Goal: Check status: Check status

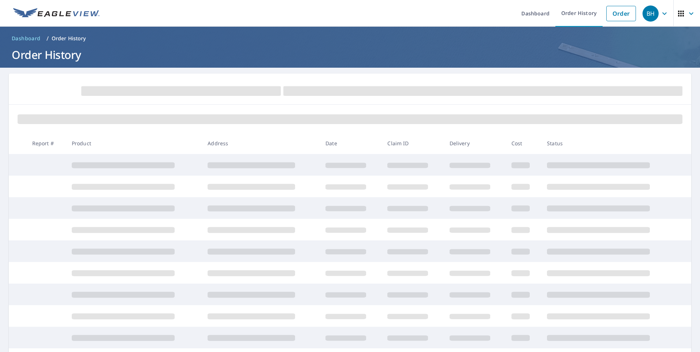
scroll to position [72, 0]
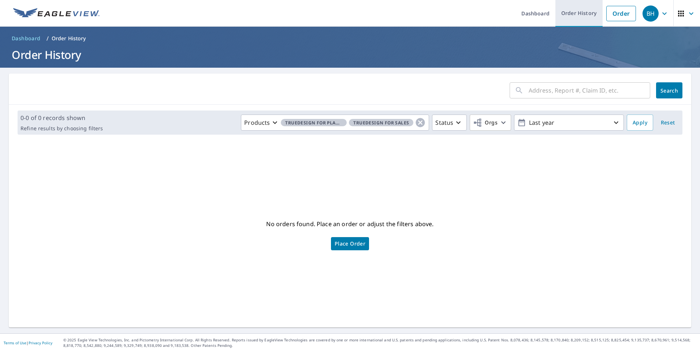
click at [580, 14] on link "Order History" at bounding box center [578, 13] width 47 height 27
click at [224, 90] on form "​ Search" at bounding box center [350, 90] width 665 height 16
click at [26, 39] on span "Dashboard" at bounding box center [26, 38] width 29 height 7
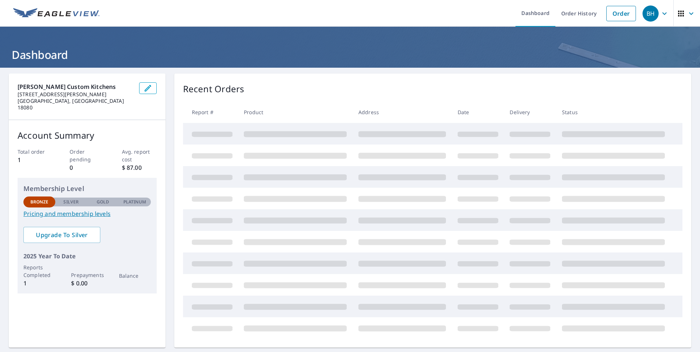
click at [307, 99] on div "Recent Orders Report # Product Address Date Delivery Status" at bounding box center [432, 211] width 517 height 274
